Goal: Task Accomplishment & Management: Manage account settings

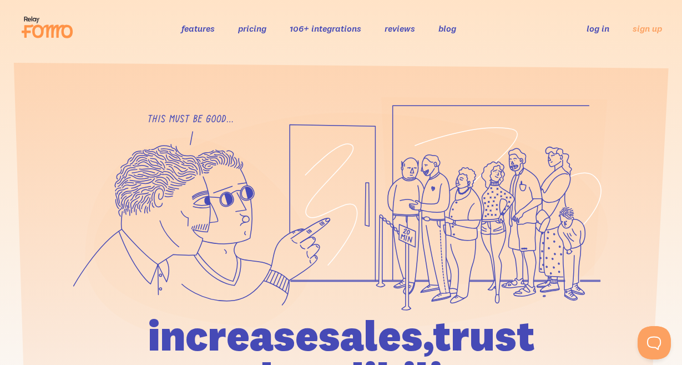
click at [588, 26] on link "log in" at bounding box center [598, 28] width 23 height 11
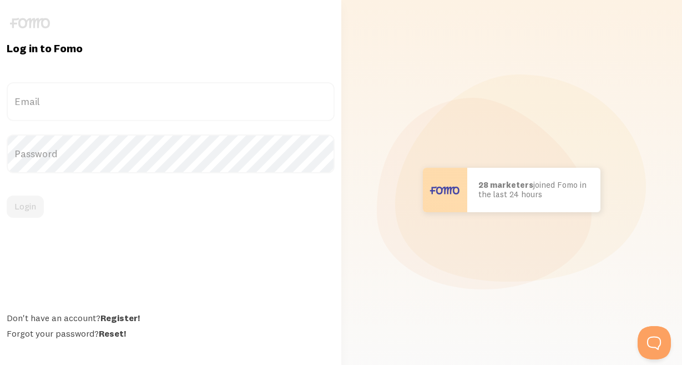
click at [112, 97] on label "Email" at bounding box center [171, 101] width 328 height 39
click at [44, 102] on label "Email" at bounding box center [171, 101] width 328 height 39
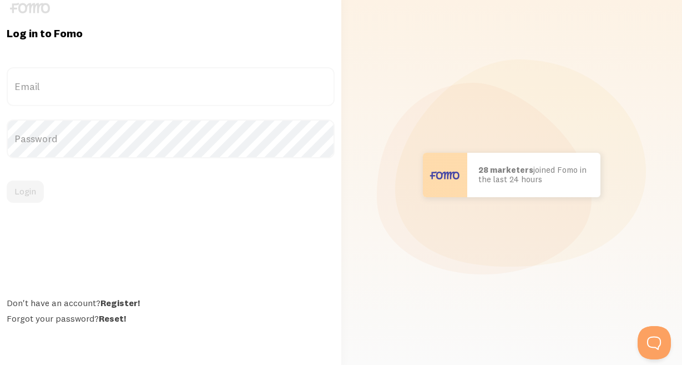
click at [73, 90] on label "Email" at bounding box center [171, 86] width 328 height 39
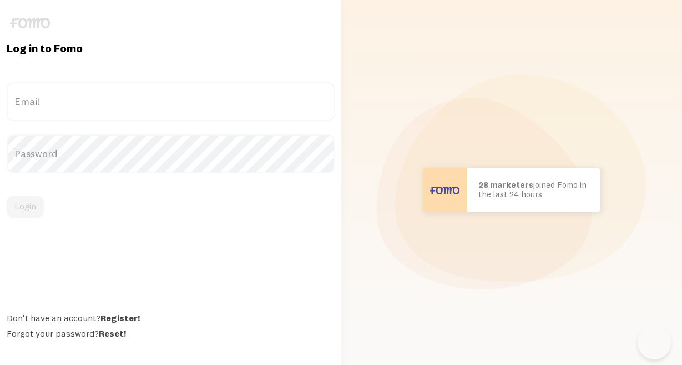
click at [56, 89] on label "Email" at bounding box center [171, 101] width 328 height 39
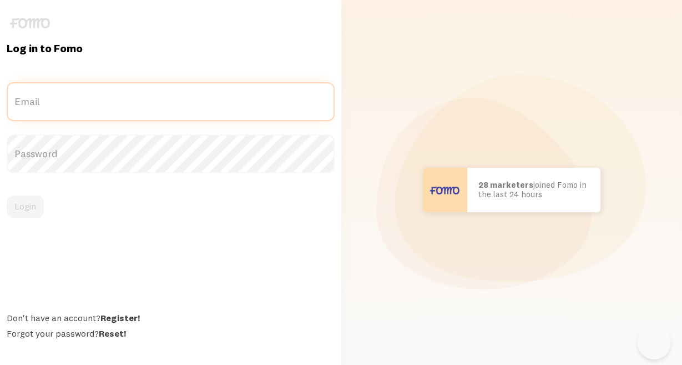
click at [56, 89] on input "Email" at bounding box center [171, 101] width 328 height 39
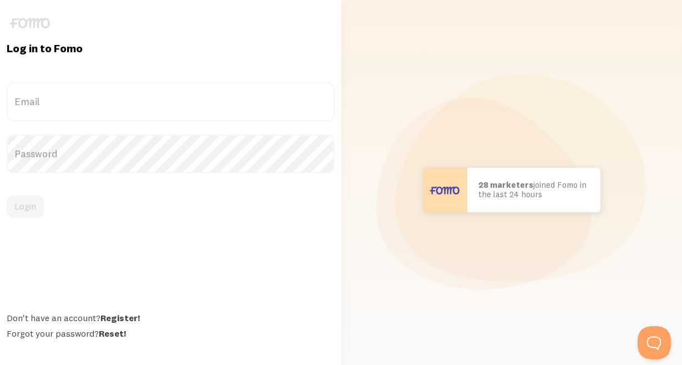
click at [57, 104] on label "Email" at bounding box center [171, 101] width 328 height 39
click at [57, 104] on input "Email" at bounding box center [171, 101] width 328 height 39
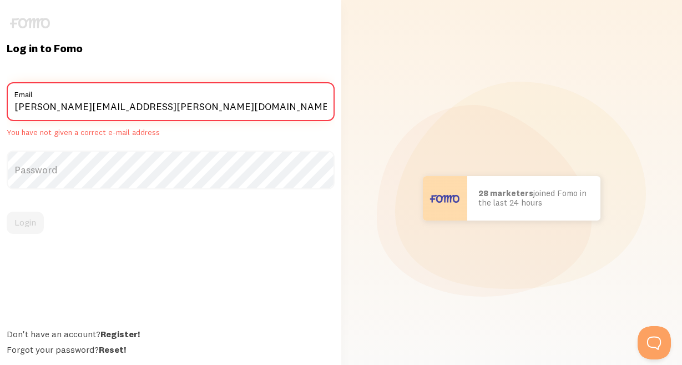
type input "jamie.w.miller@gmail.com"
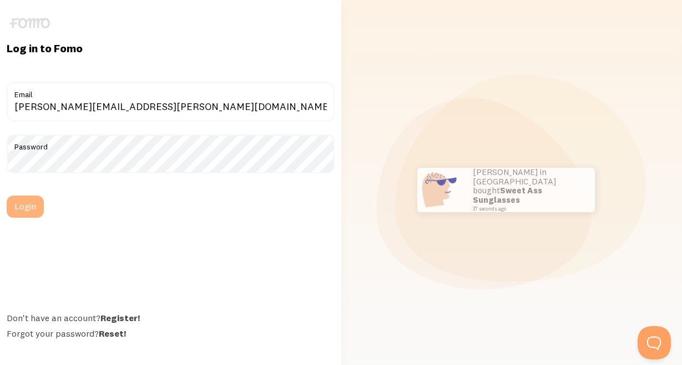
click at [19, 200] on button "Login" at bounding box center [25, 206] width 37 height 22
